Goal: Communication & Community: Answer question/provide support

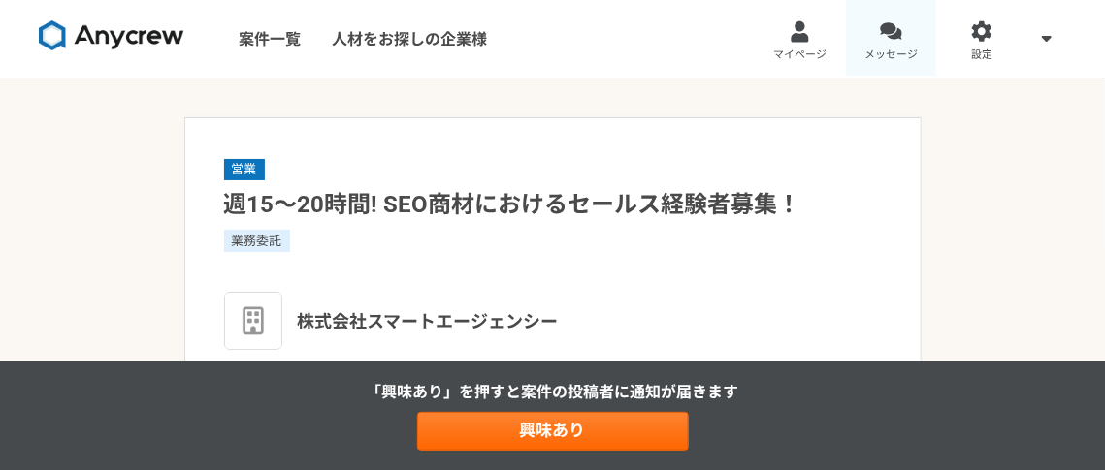
click at [885, 38] on div at bounding box center [891, 31] width 22 height 22
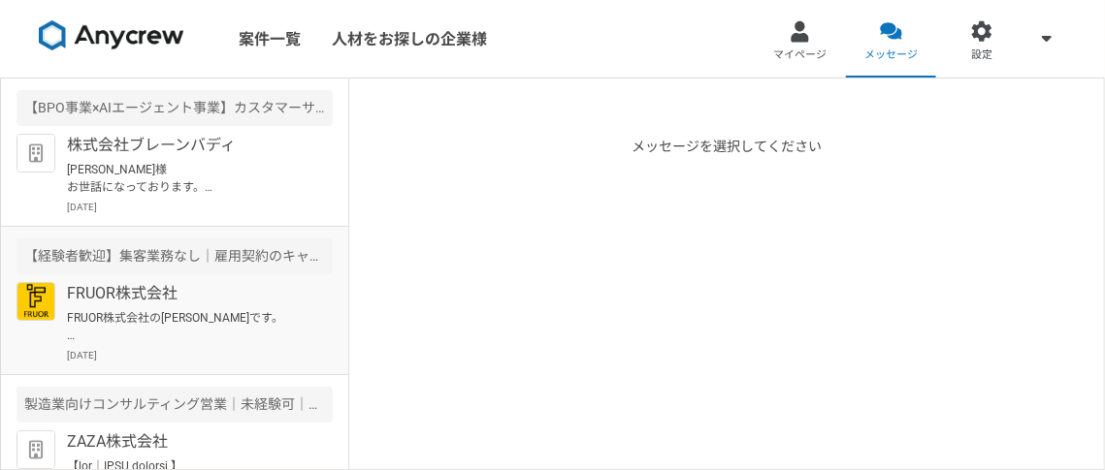
click at [248, 327] on p "FRUOR株式会社の[PERSON_NAME]です。 当社の求人にご興味持っていただきありがとうございます。 一度、オンラインにてご面談ができればと存じます。…" at bounding box center [187, 326] width 240 height 35
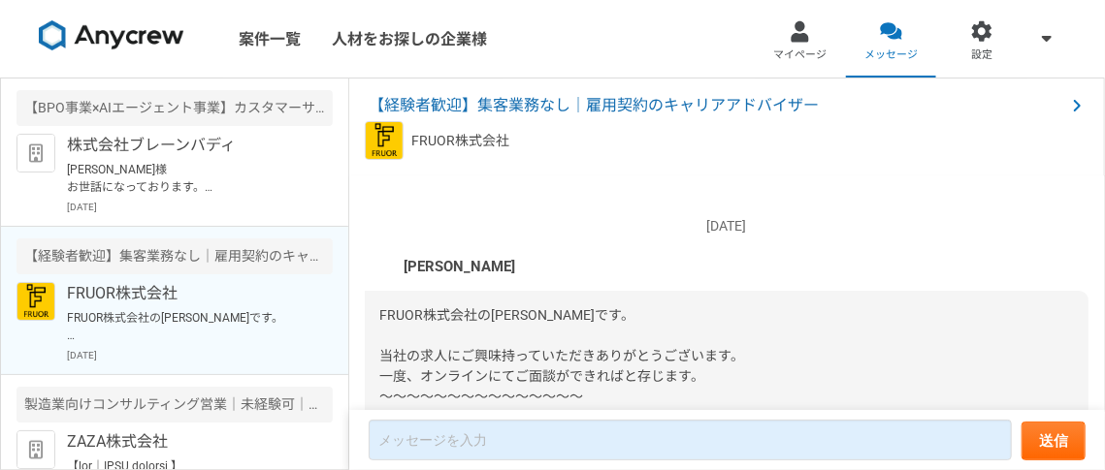
scroll to position [127, 0]
click at [218, 164] on p "[PERSON_NAME]様 お世話になっております。 株式会社ブレーンバディ　[PERSON_NAME]です。 ご返信がございませんでしたので、また機会がご…" at bounding box center [187, 178] width 240 height 35
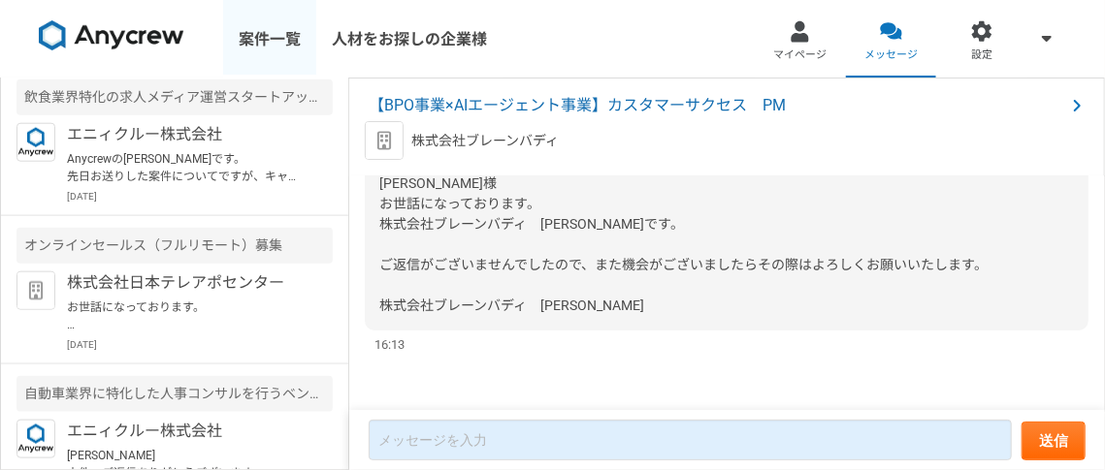
scroll to position [913, 0]
